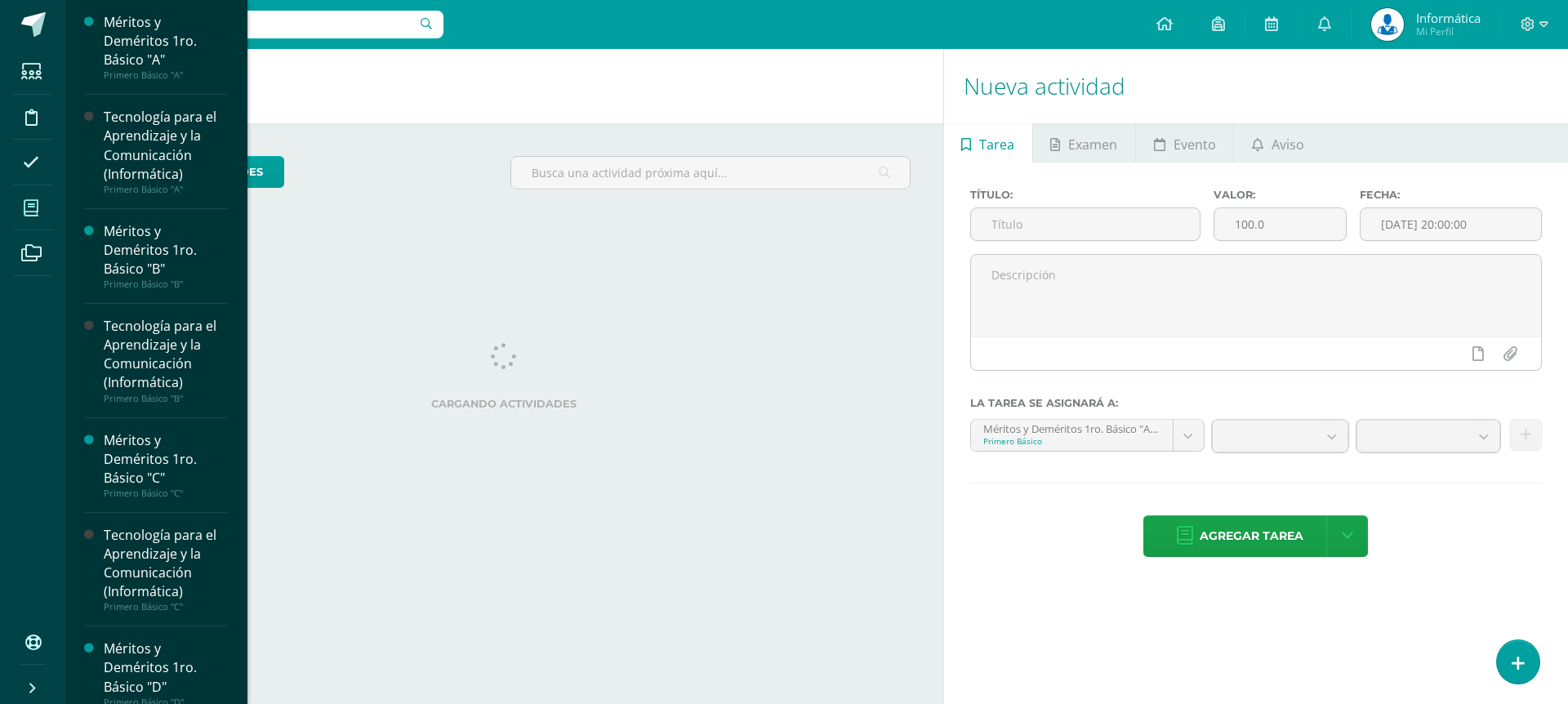
click at [30, 216] on icon at bounding box center [31, 209] width 15 height 16
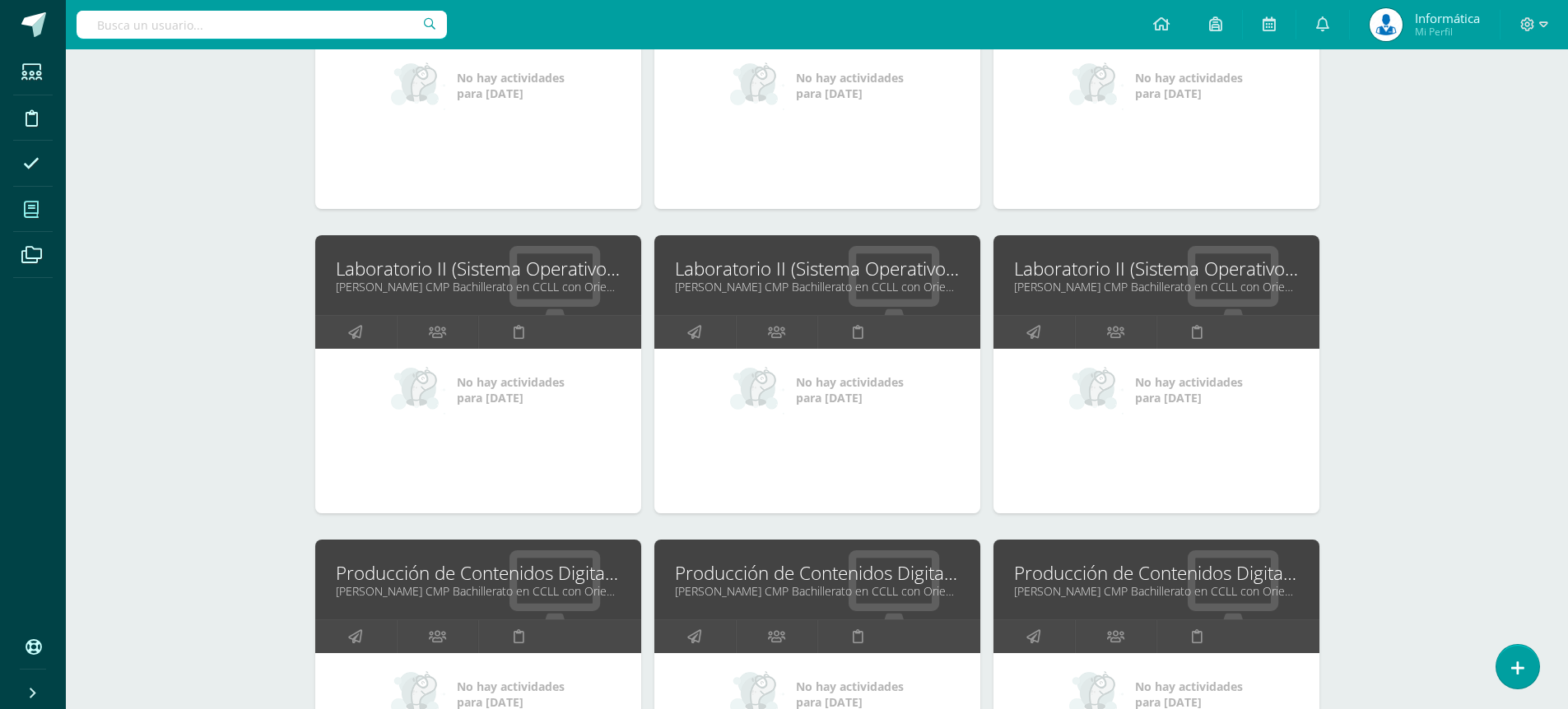
scroll to position [4415, 0]
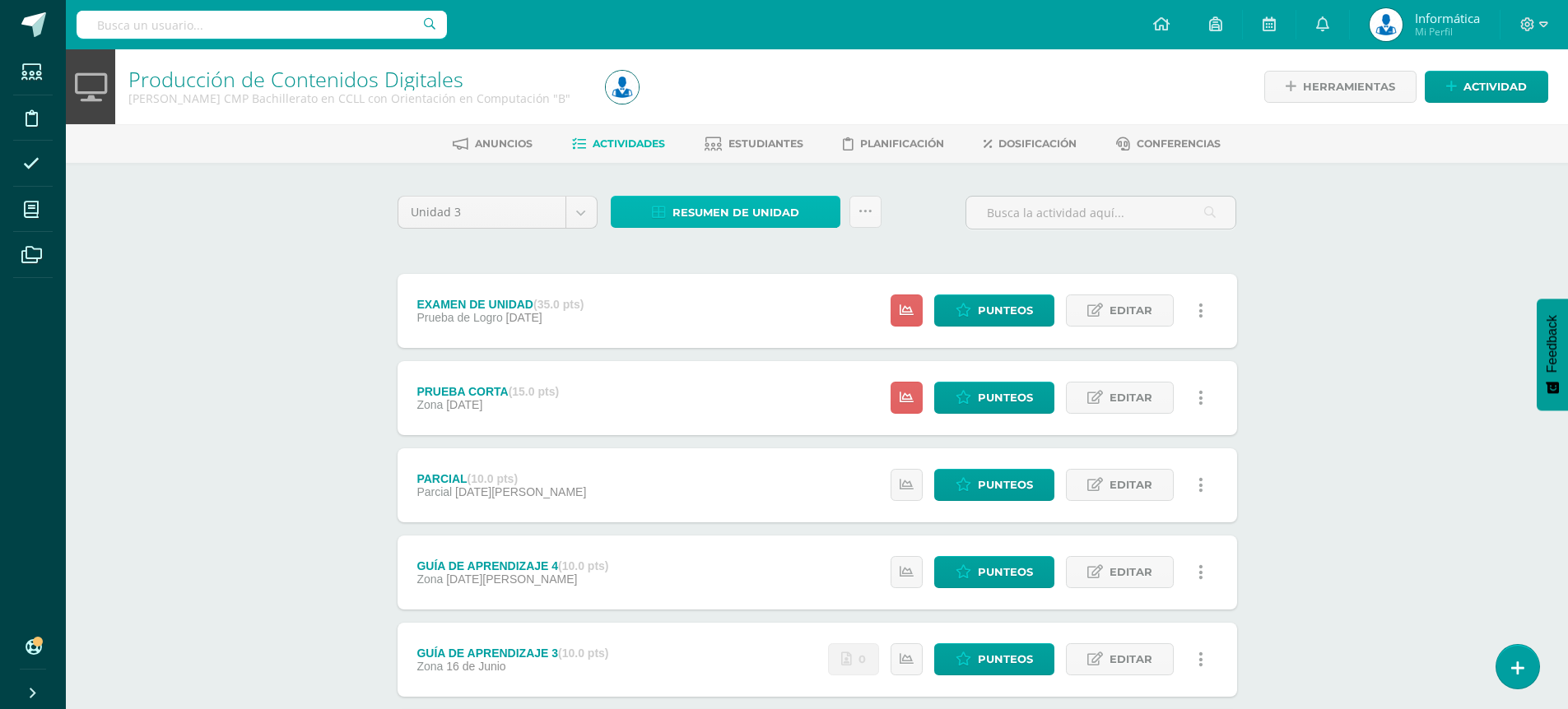
click at [761, 219] on span "Resumen de unidad" at bounding box center [736, 213] width 127 height 31
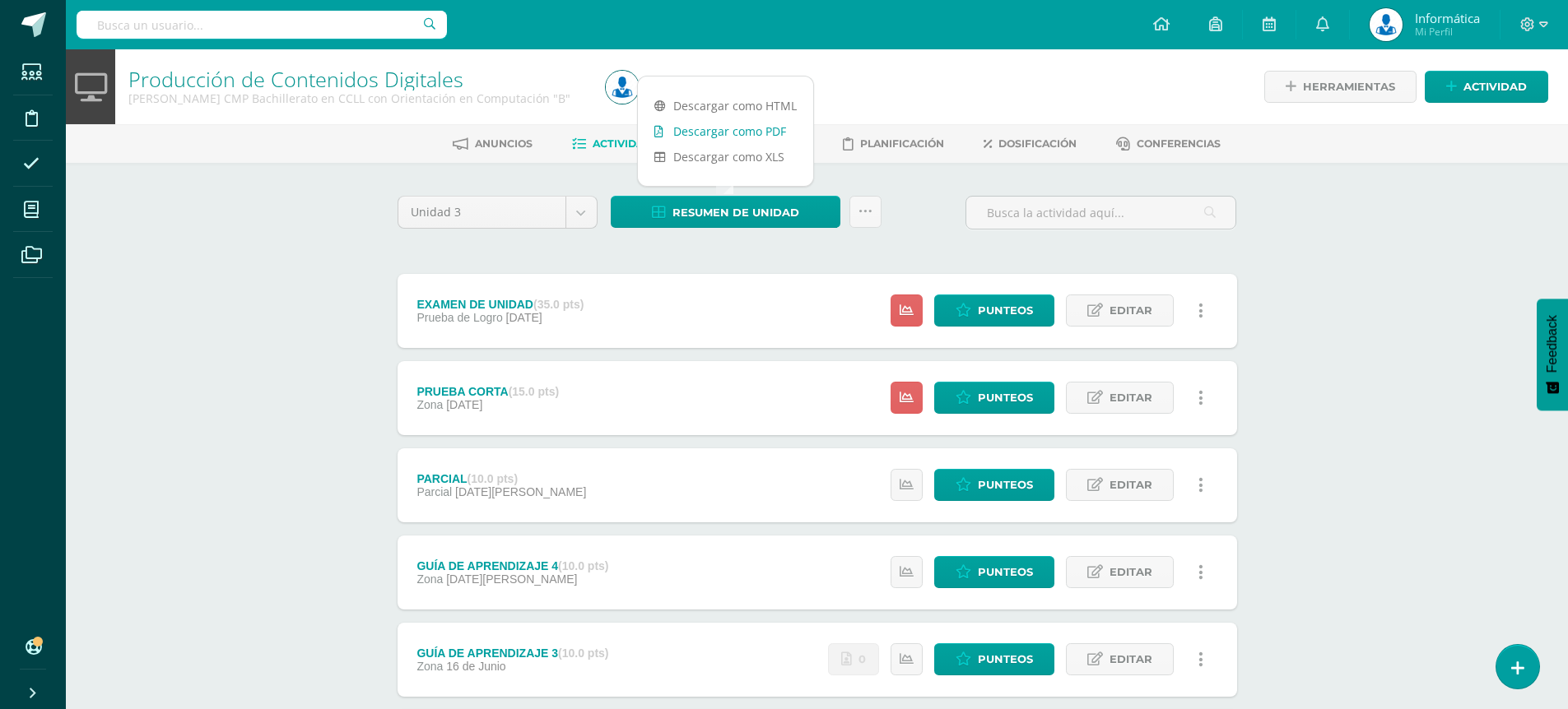
click at [735, 131] on link "Descargar como PDF" at bounding box center [725, 131] width 175 height 26
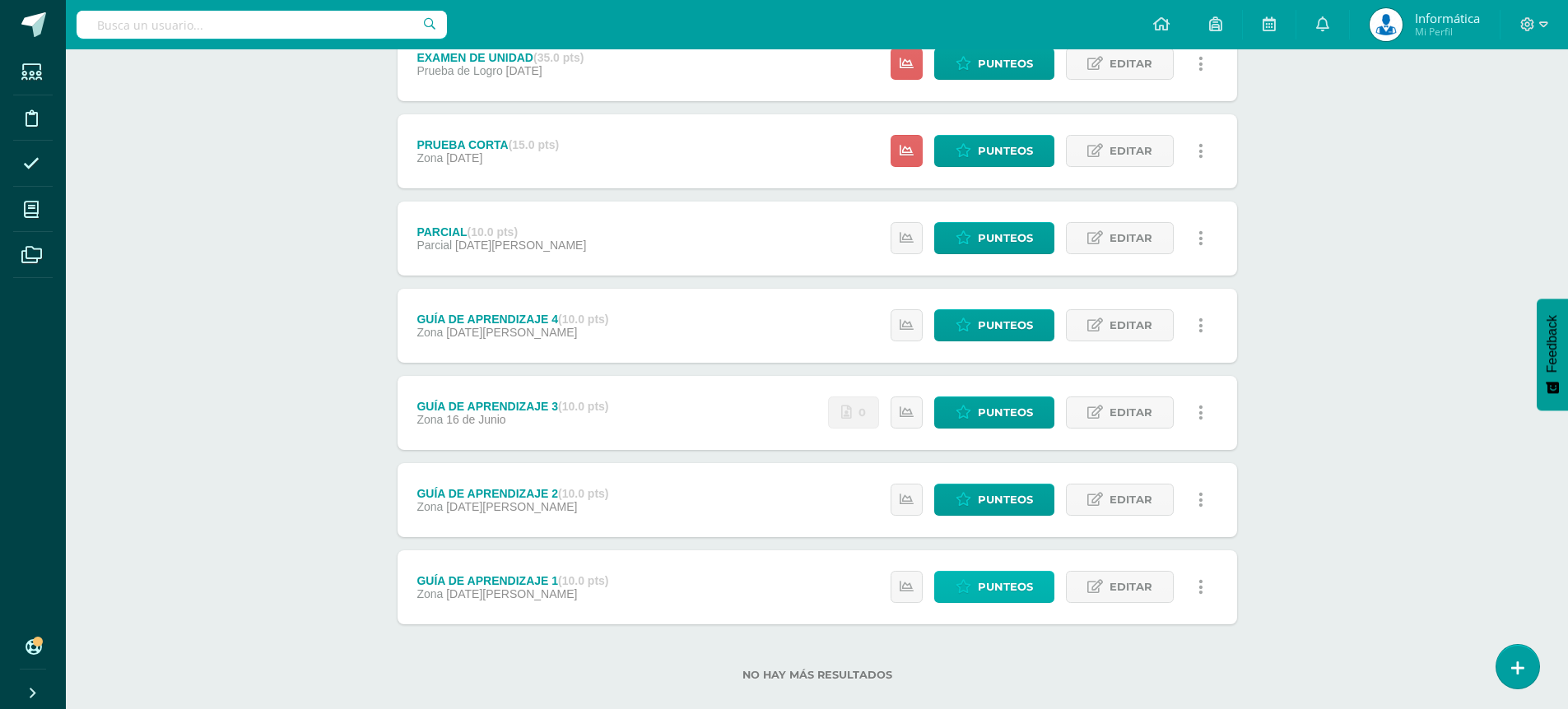
click at [990, 598] on span "Punteos" at bounding box center [1005, 587] width 55 height 31
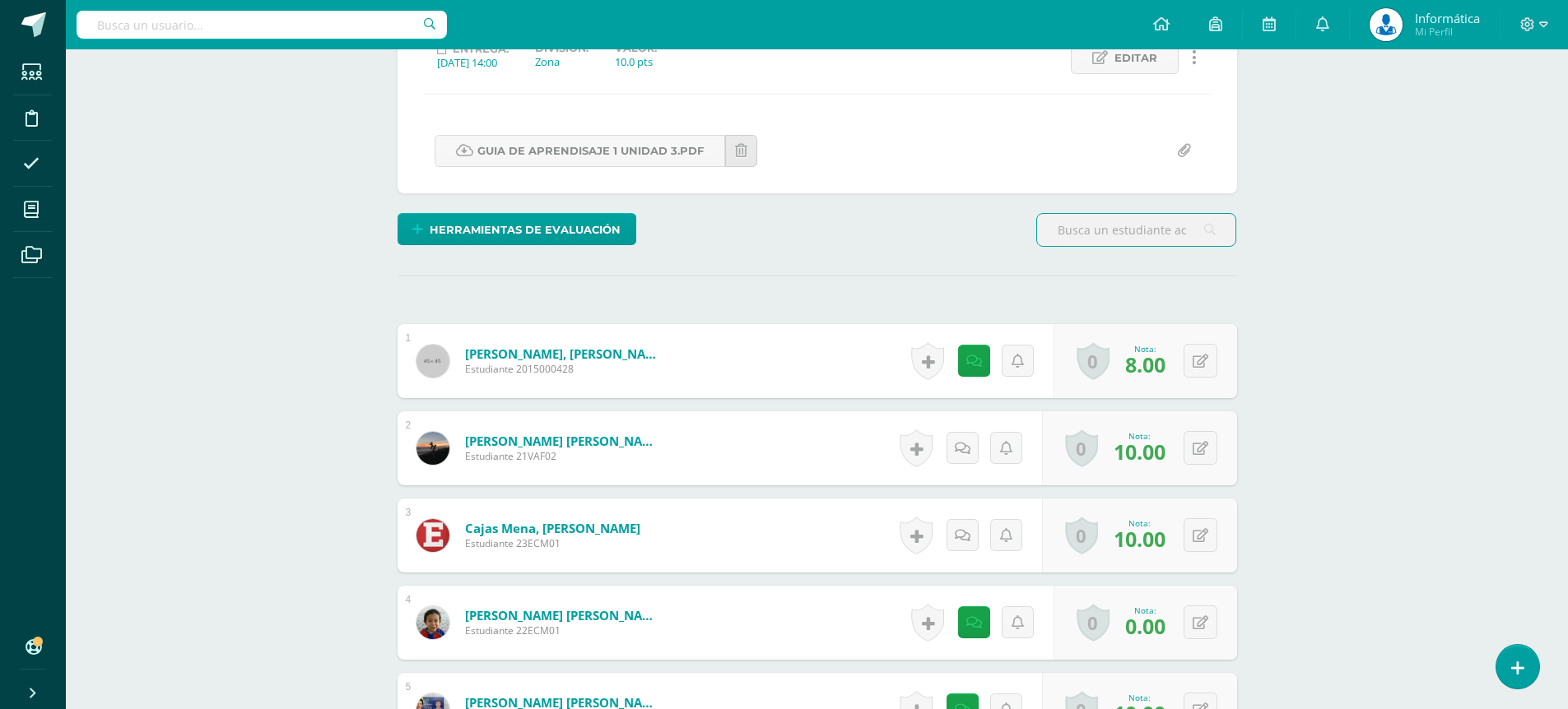
scroll to position [330, 0]
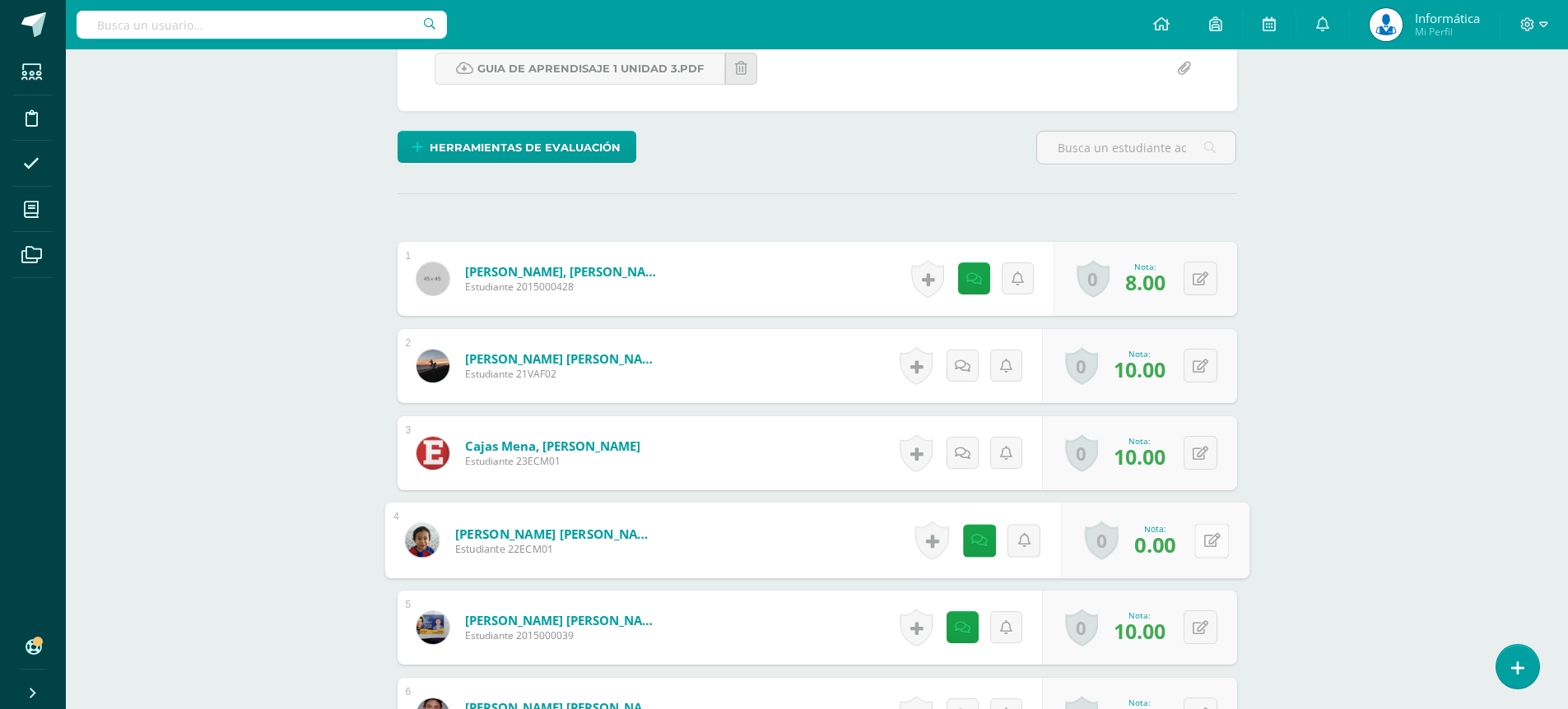
click at [1197, 543] on button at bounding box center [1212, 540] width 35 height 35
type input "8"
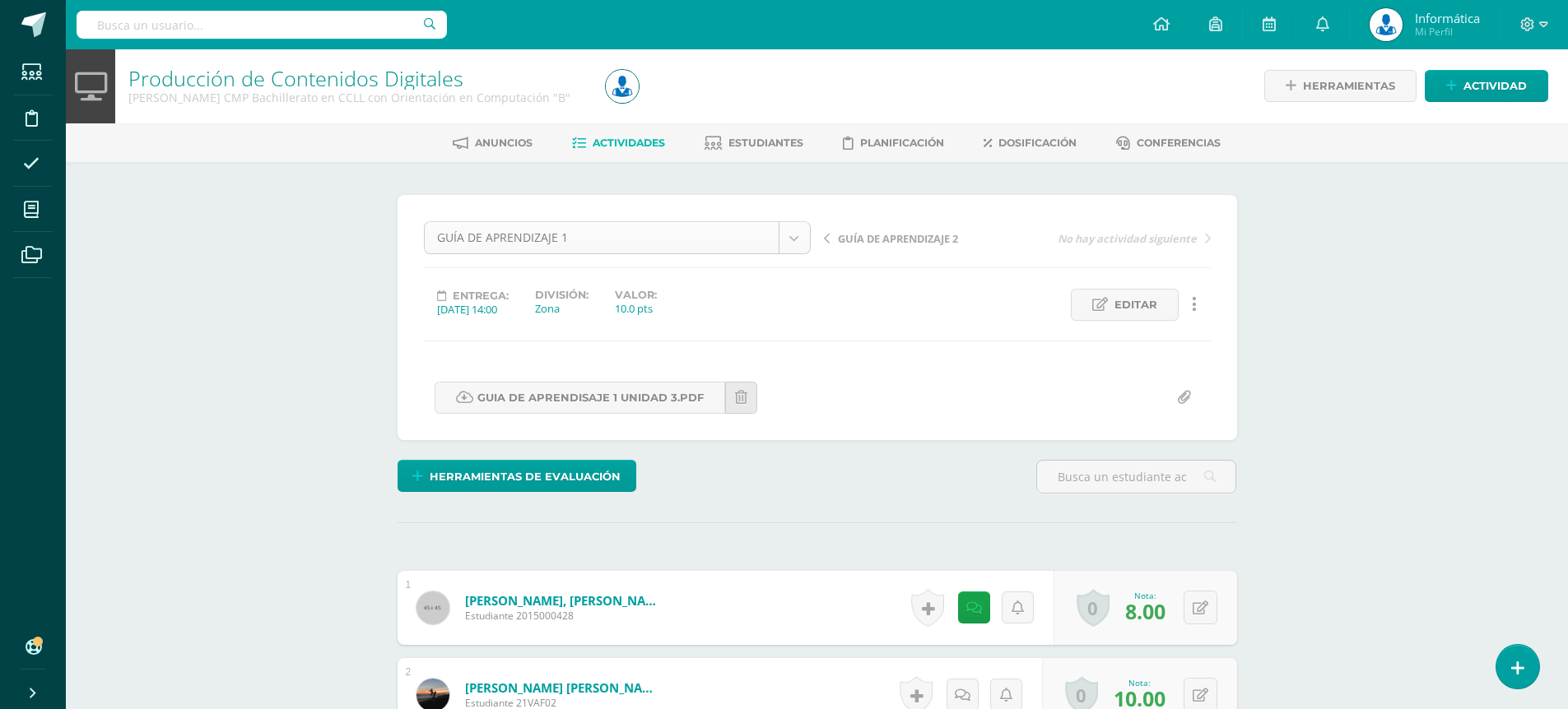
scroll to position [53, 0]
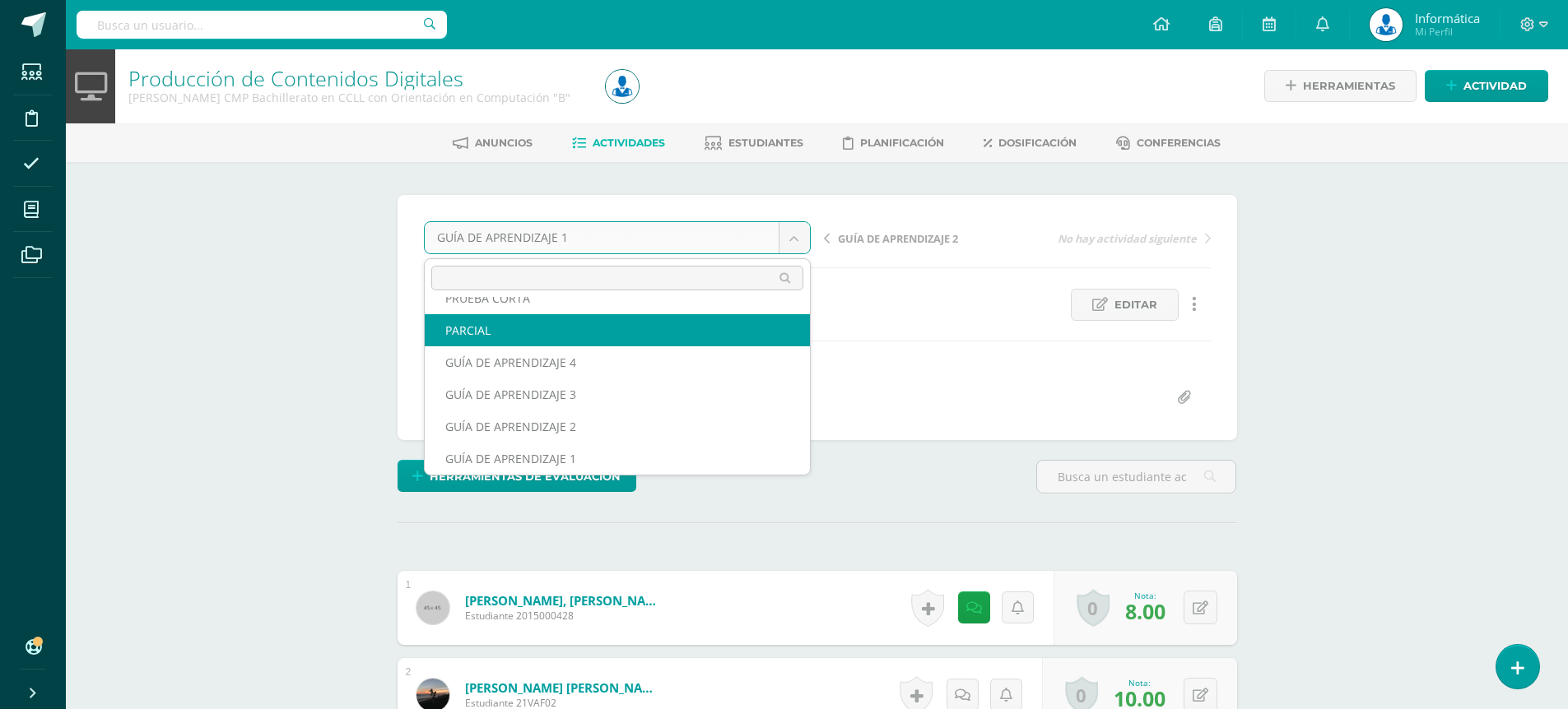
scroll to position [39, 0]
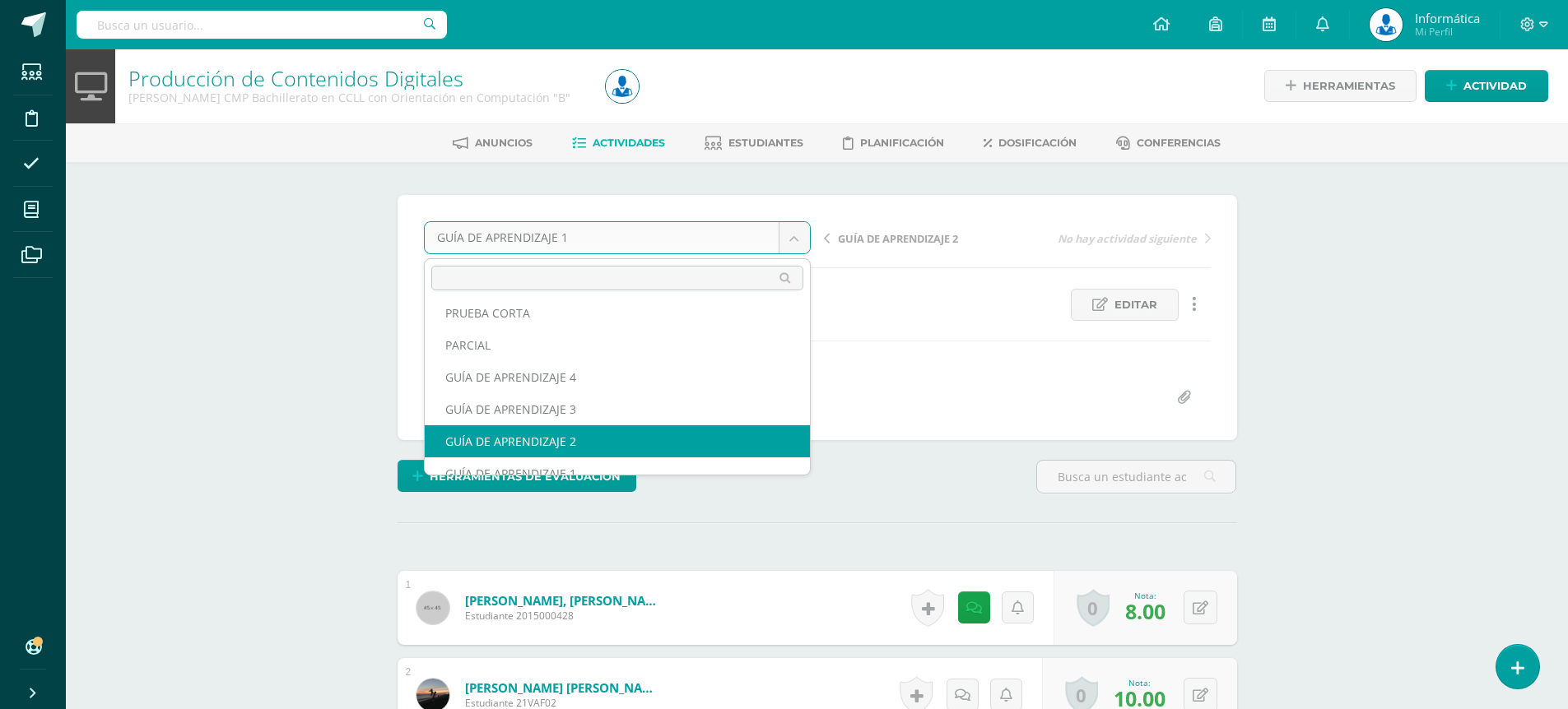
select select "/dashboard/teacher/grade-activity/174674/"
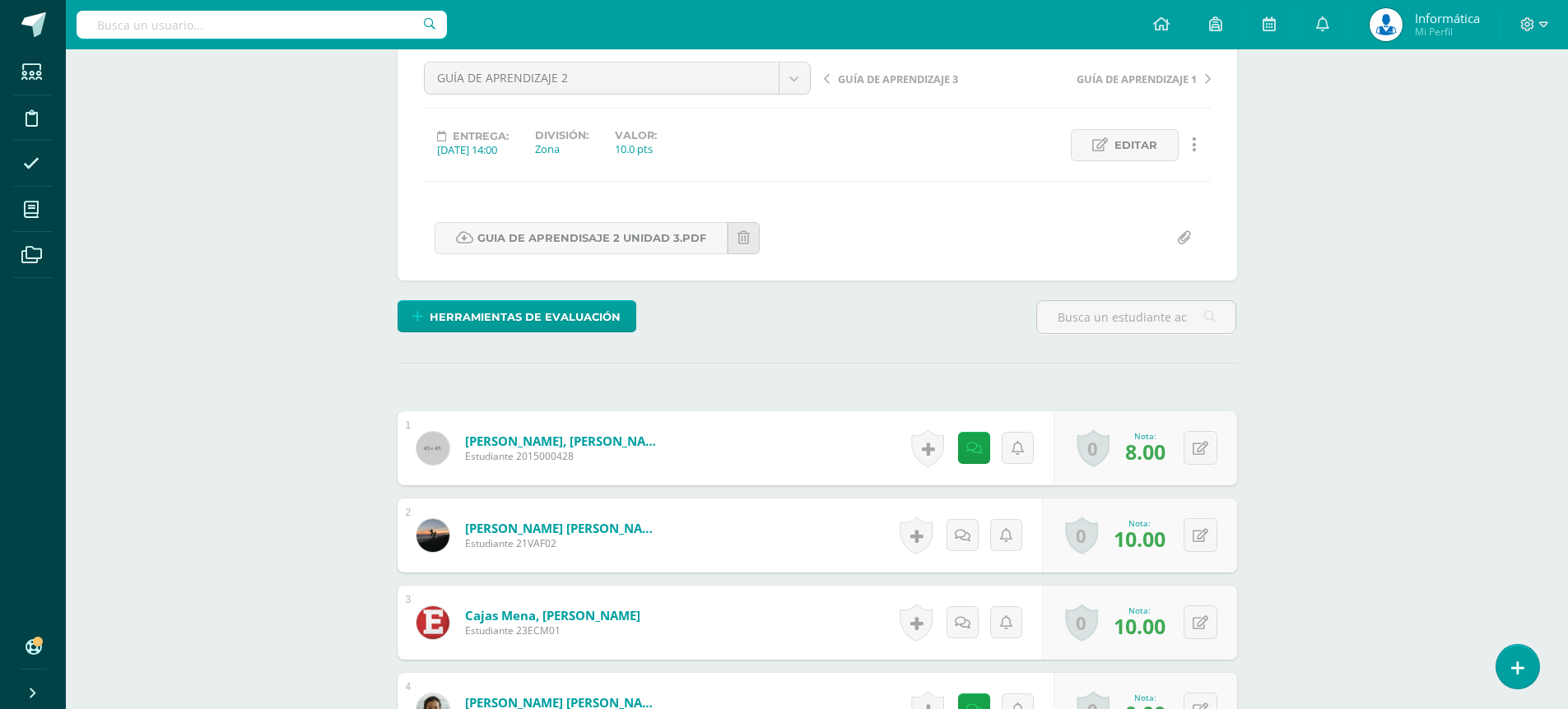
scroll to position [325, 0]
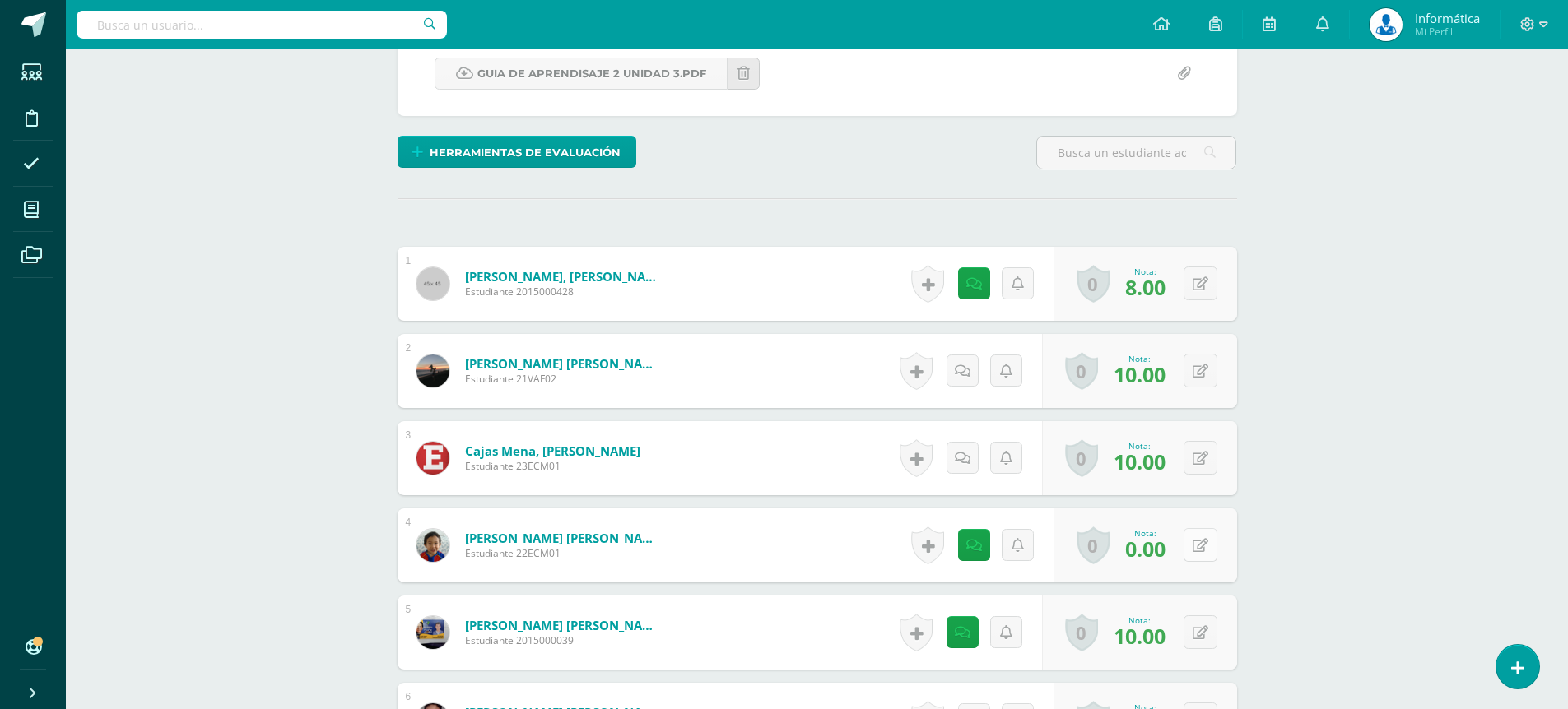
click at [1200, 546] on button at bounding box center [1200, 545] width 34 height 34
type input "10"
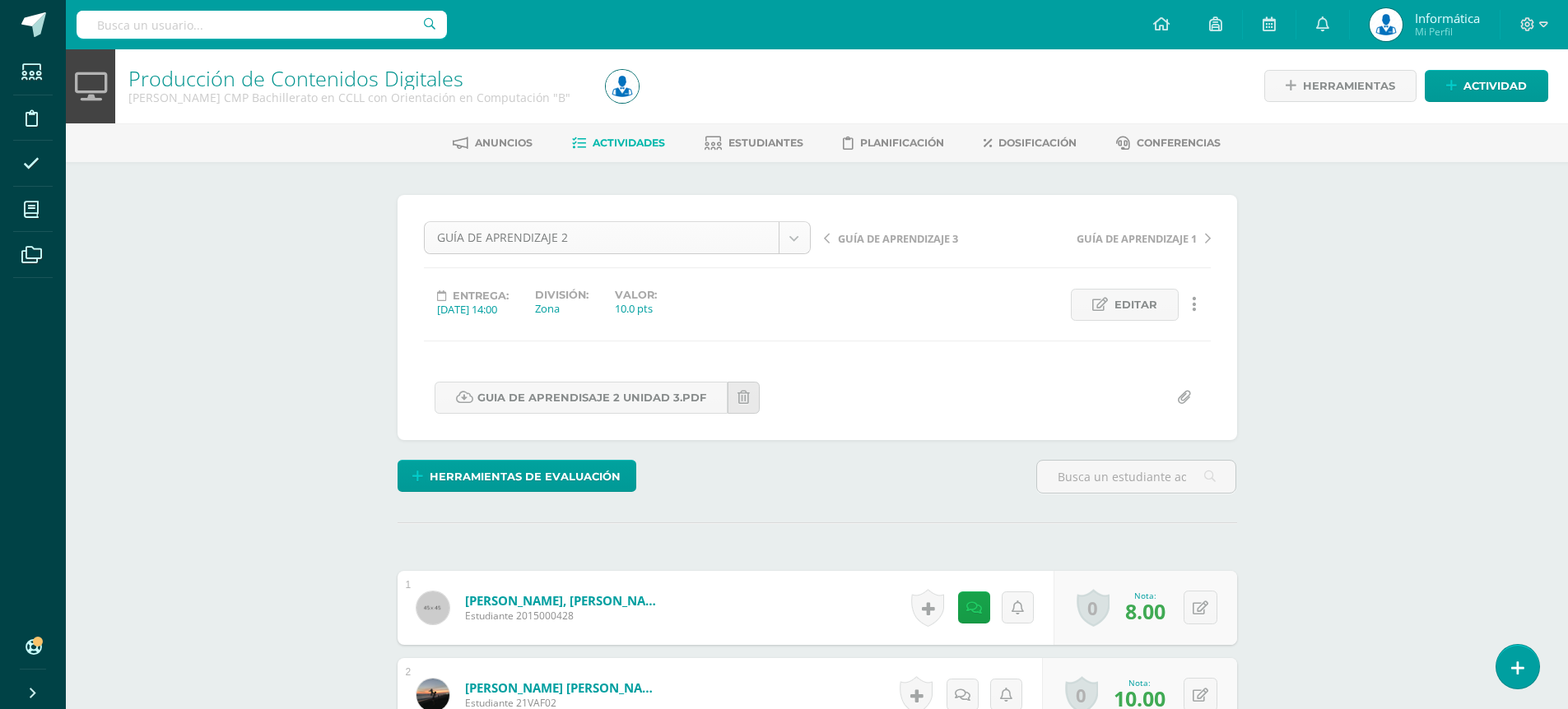
scroll to position [22, 0]
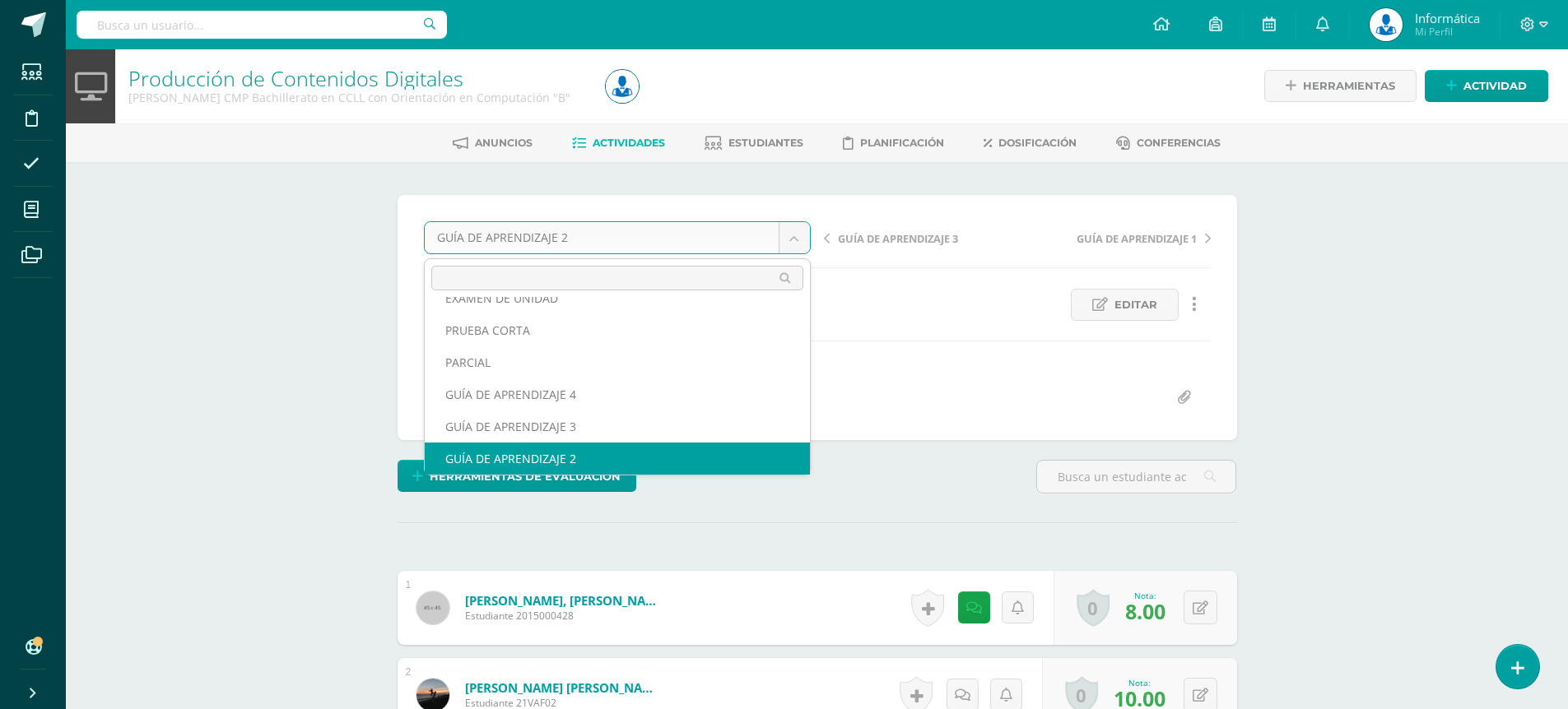
scroll to position [0, 0]
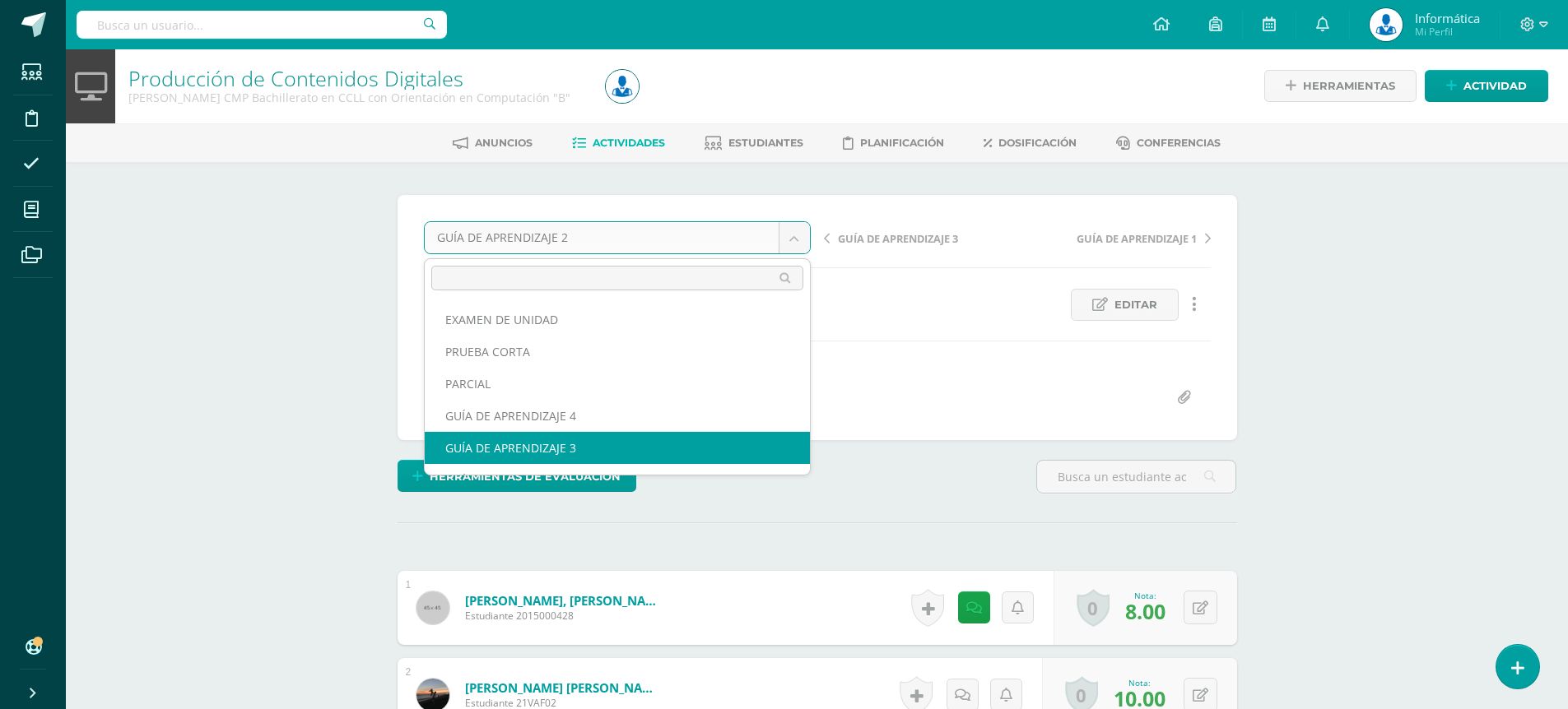
select select "/dashboard/teacher/grade-activity/175338/"
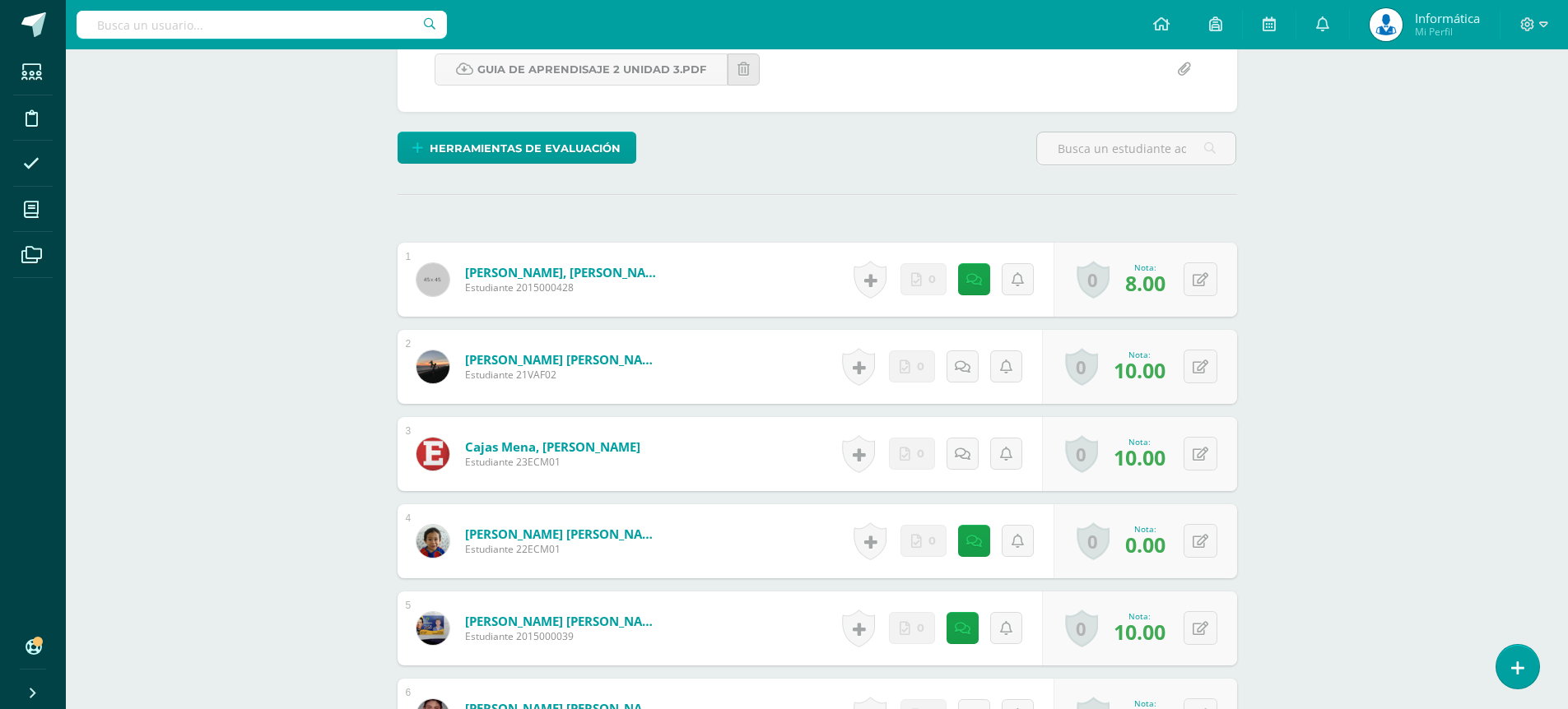
scroll to position [412, 0]
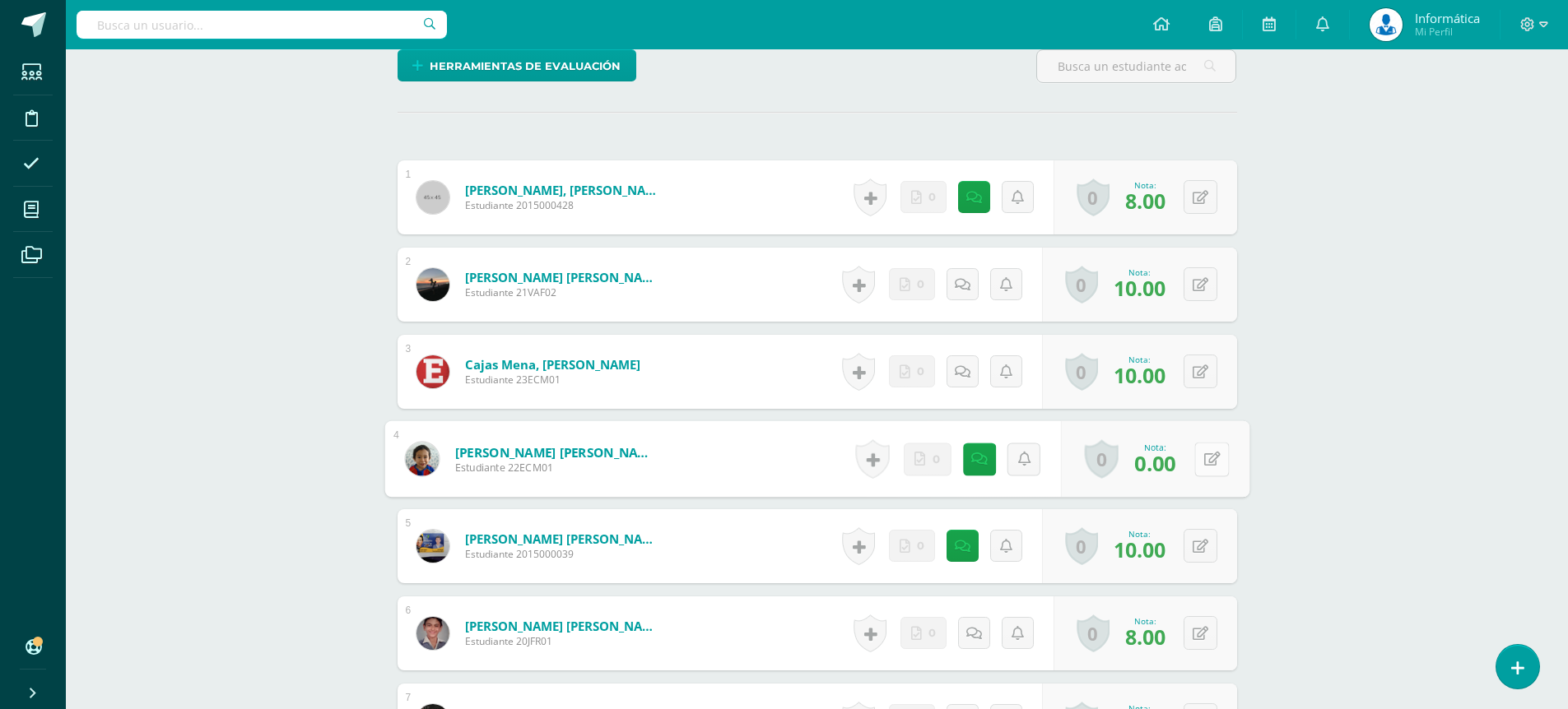
click at [1201, 457] on button at bounding box center [1212, 459] width 35 height 35
type input "5"
